Goal: Navigation & Orientation: Find specific page/section

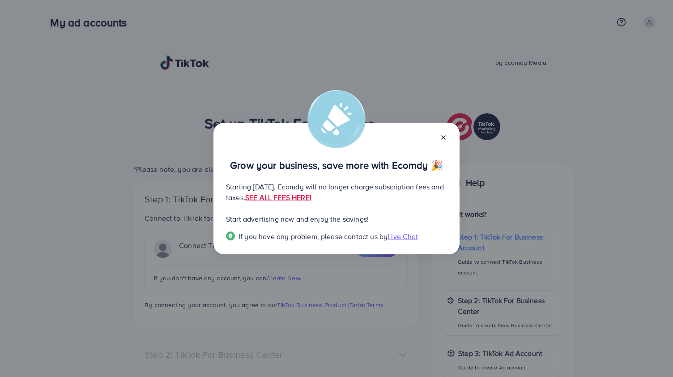
click at [442, 133] on div at bounding box center [439, 136] width 14 height 10
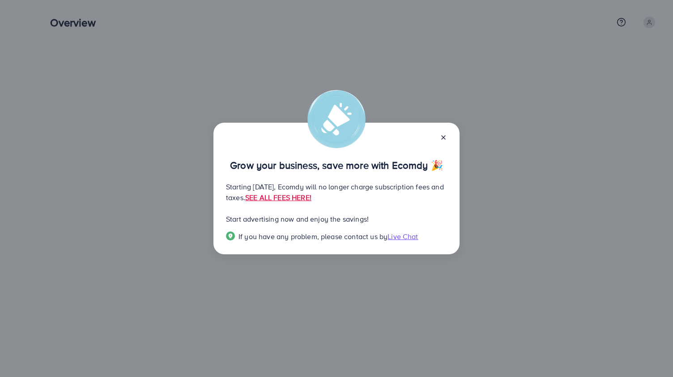
click at [444, 135] on icon at bounding box center [443, 137] width 7 height 7
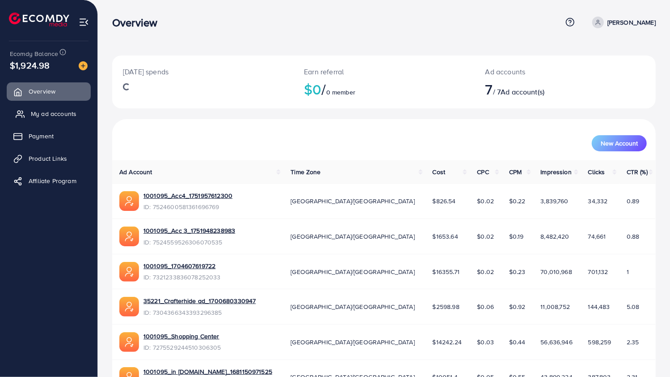
click at [43, 113] on span "My ad accounts" at bounding box center [54, 113] width 46 height 9
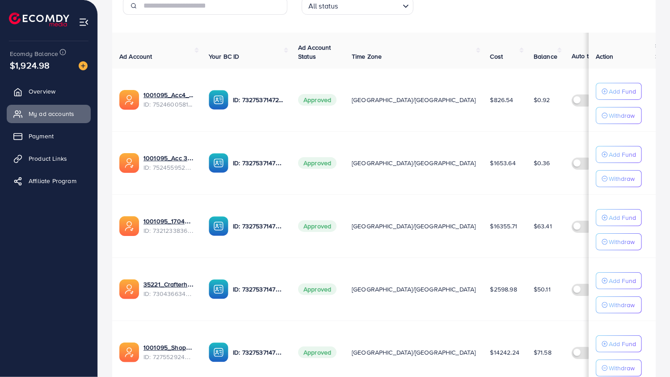
scroll to position [149, 0]
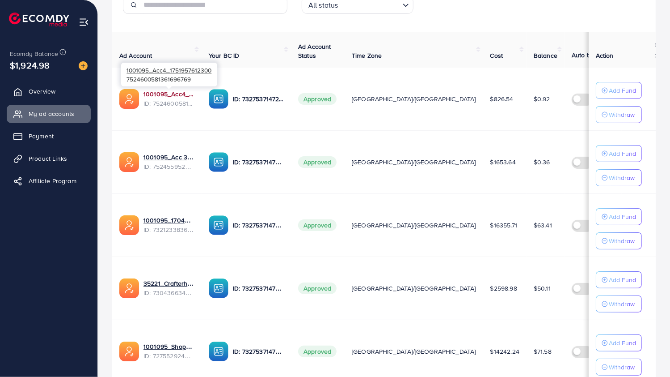
click at [161, 95] on link "1001095_Acc4_1751957612300" at bounding box center [169, 93] width 51 height 9
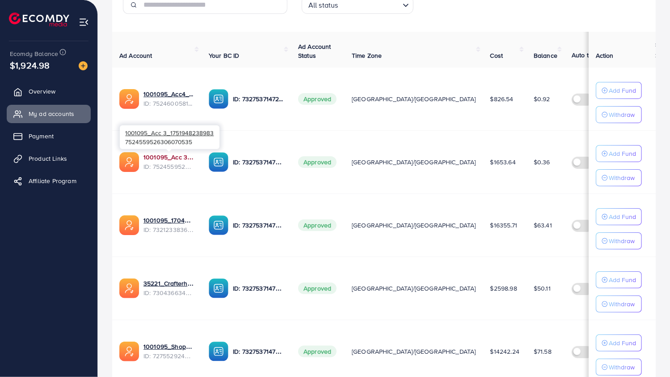
click at [157, 155] on link "1001095_Acc 3_1751948238983" at bounding box center [169, 156] width 51 height 9
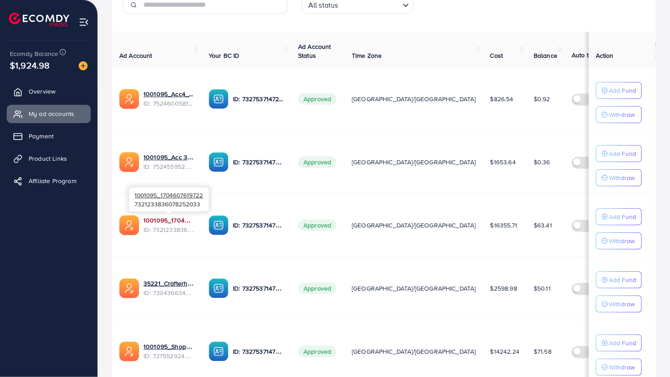
click at [159, 221] on link "1001095_1704607619722" at bounding box center [169, 220] width 51 height 9
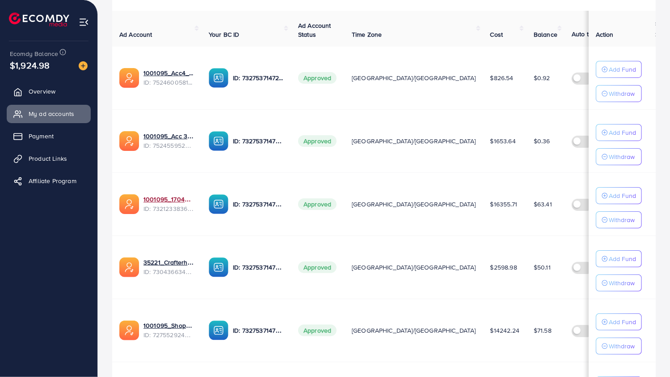
scroll to position [169, 0]
